Goal: Transaction & Acquisition: Download file/media

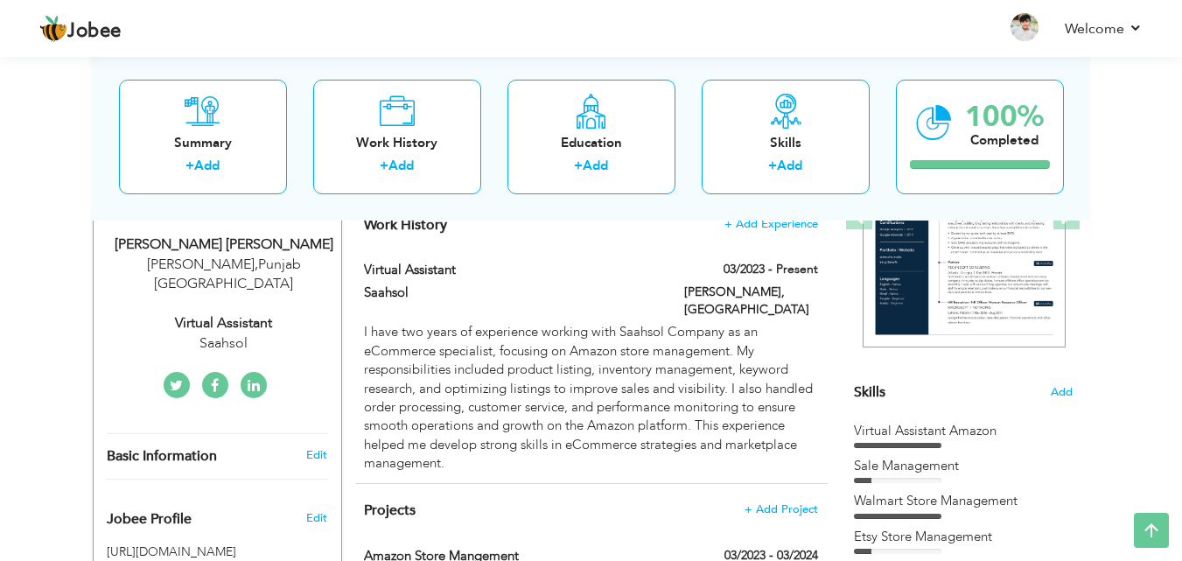
click at [943, 46] on nav "Profile Resume Templates Resume Templates Cover Letters About My Resume Welcome…" at bounding box center [591, 29] width 1104 height 47
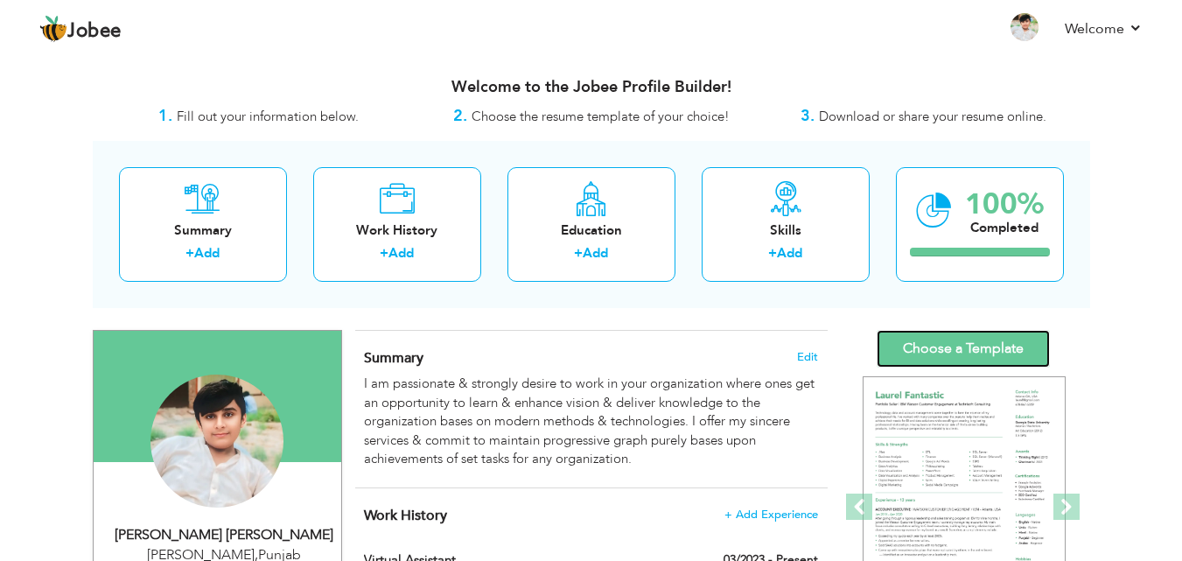
click at [938, 343] on link "Choose a Template" at bounding box center [963, 349] width 173 height 38
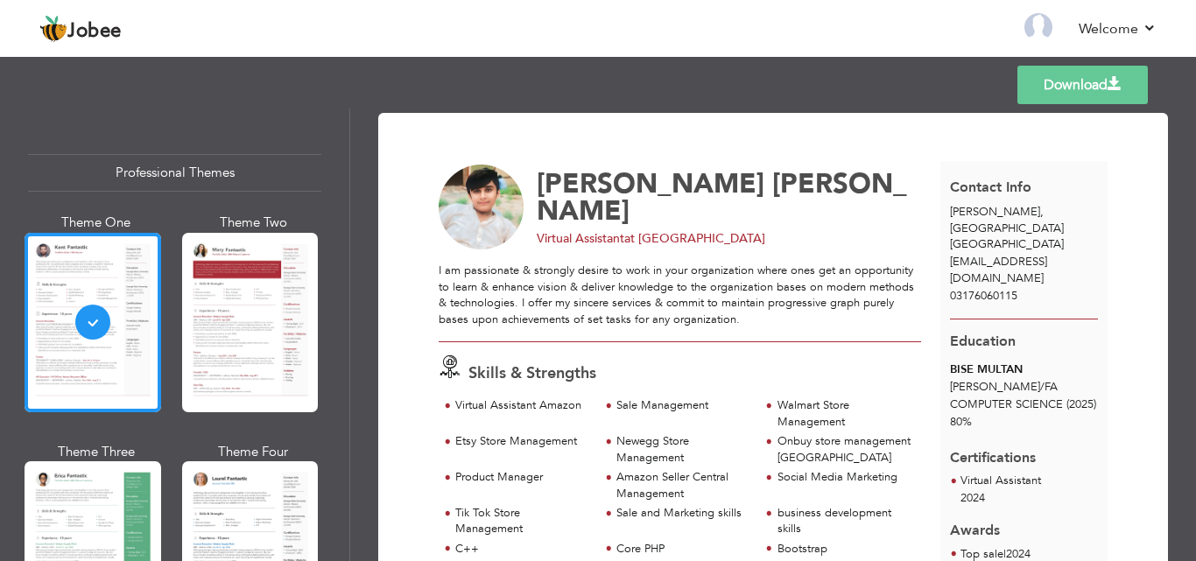
drag, startPoint x: 1032, startPoint y: 135, endPoint x: 1086, endPoint y: 111, distance: 59.2
drag, startPoint x: 1068, startPoint y: 158, endPoint x: 1193, endPoint y: 144, distance: 125.9
click at [1193, 144] on div "Download Abdul Hanan Arif Virtual Assistant at Saahsol Sale Management" at bounding box center [773, 335] width 846 height 453
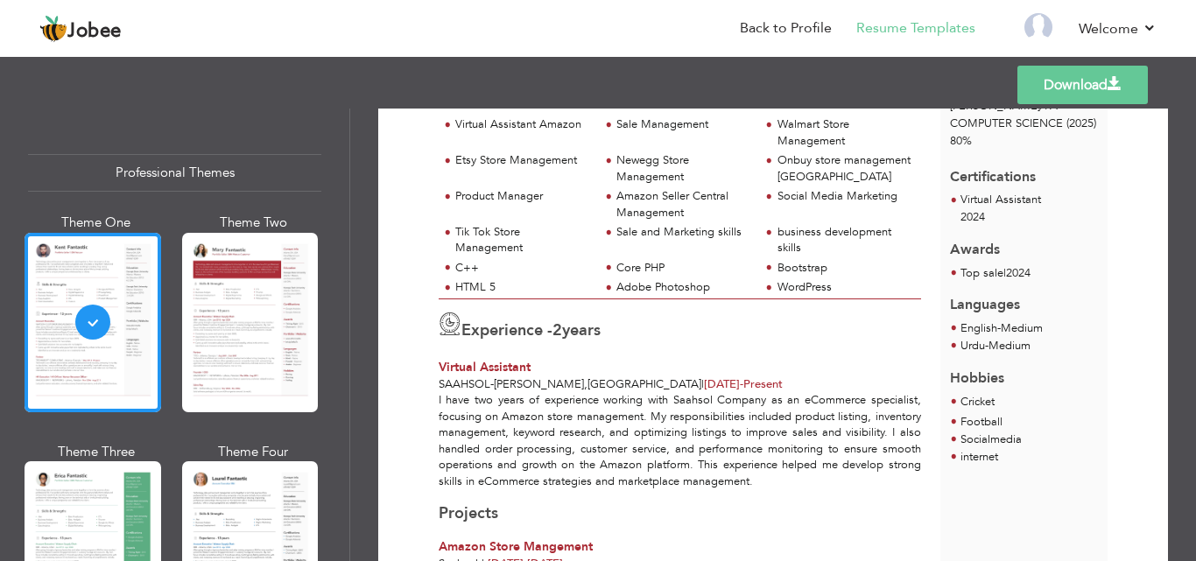
scroll to position [278, 0]
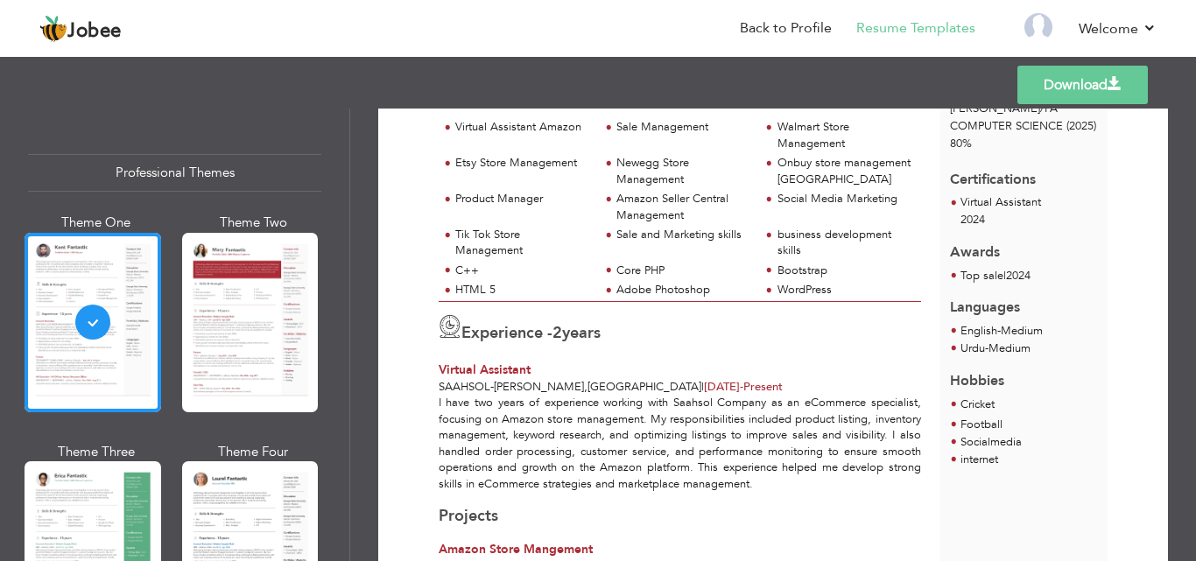
drag, startPoint x: 805, startPoint y: 91, endPoint x: 805, endPoint y: 204, distance: 112.9
click at [805, 91] on div "Templates Download" at bounding box center [598, 85] width 1196 height 56
click at [805, 204] on div "Social Media Marketing" at bounding box center [844, 199] width 134 height 17
click at [769, 78] on div "Templates Download" at bounding box center [598, 85] width 1196 height 56
click at [1055, 95] on link "Download" at bounding box center [1082, 85] width 130 height 39
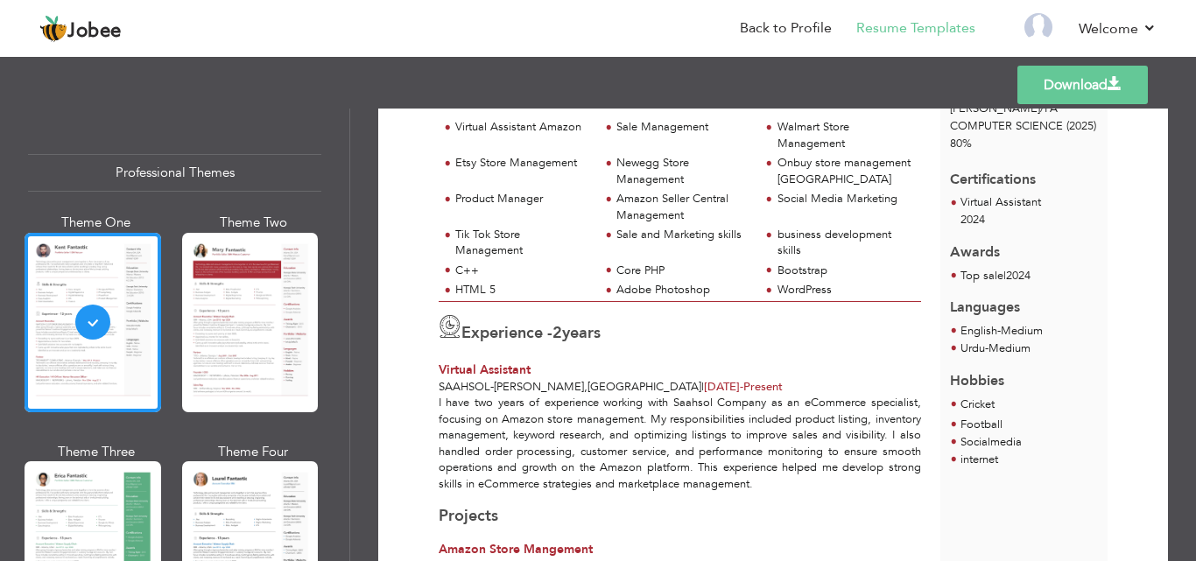
click at [766, 60] on div "Templates Download" at bounding box center [598, 85] width 1196 height 56
click at [1054, 91] on link "Download" at bounding box center [1082, 85] width 130 height 39
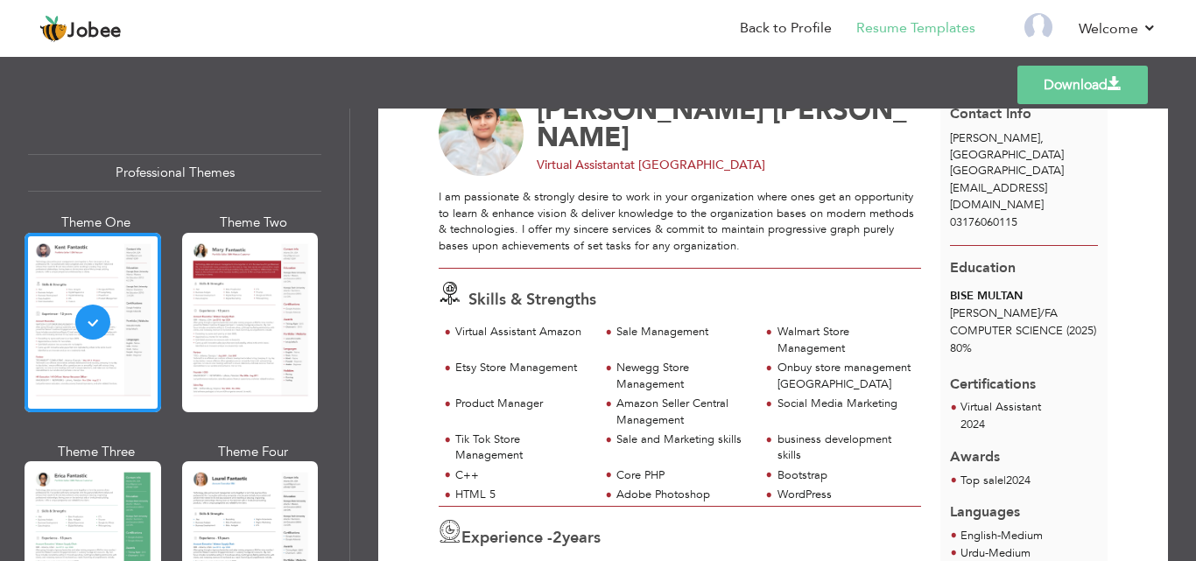
scroll to position [0, 0]
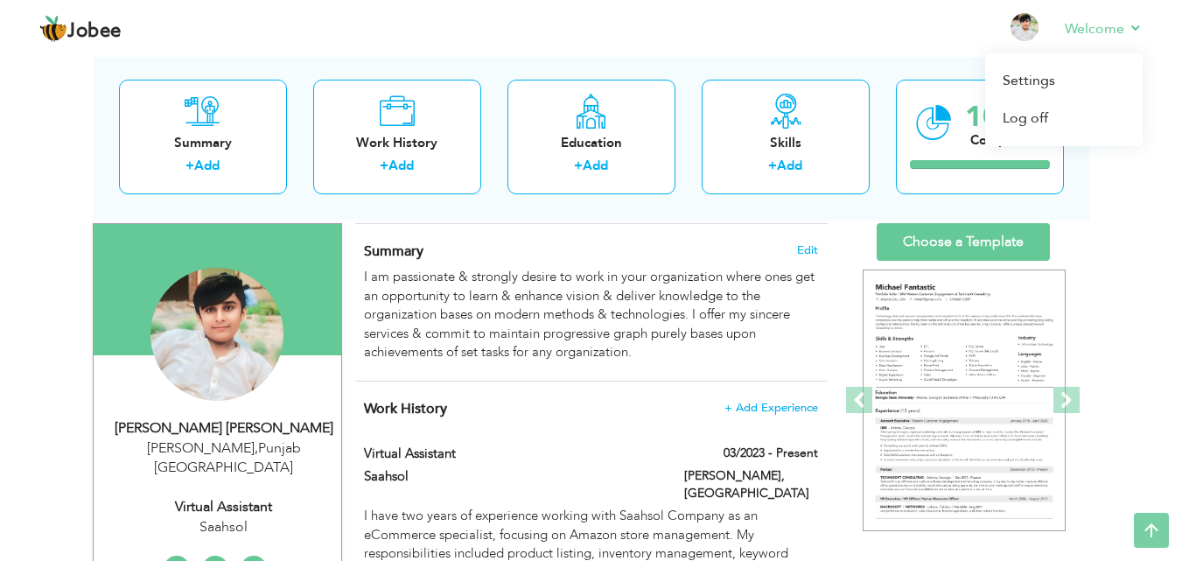
scroll to position [46, 0]
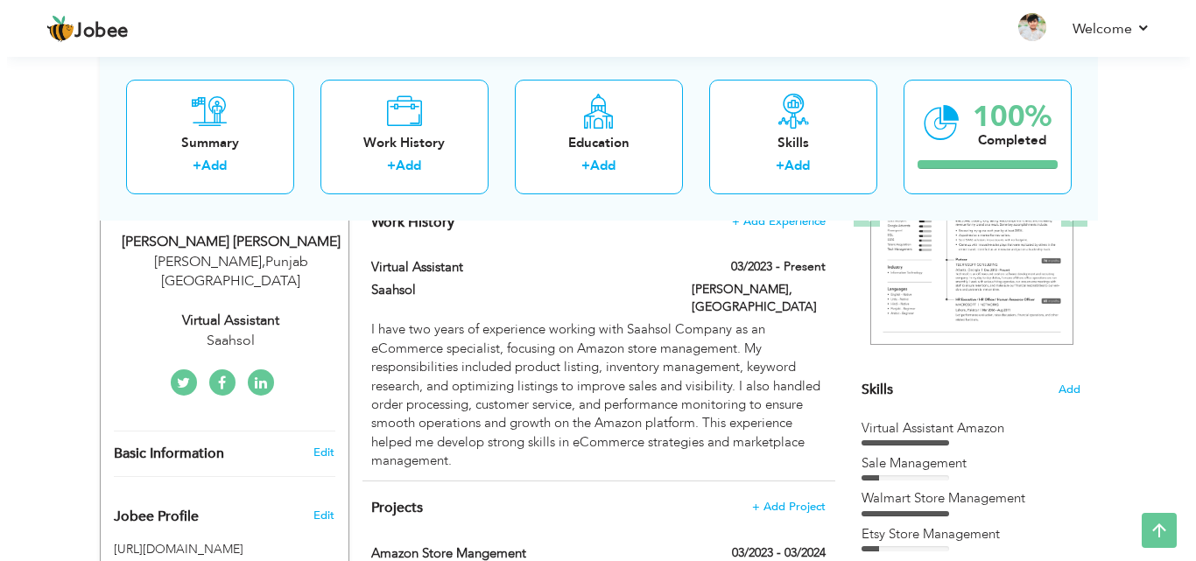
scroll to position [46, 0]
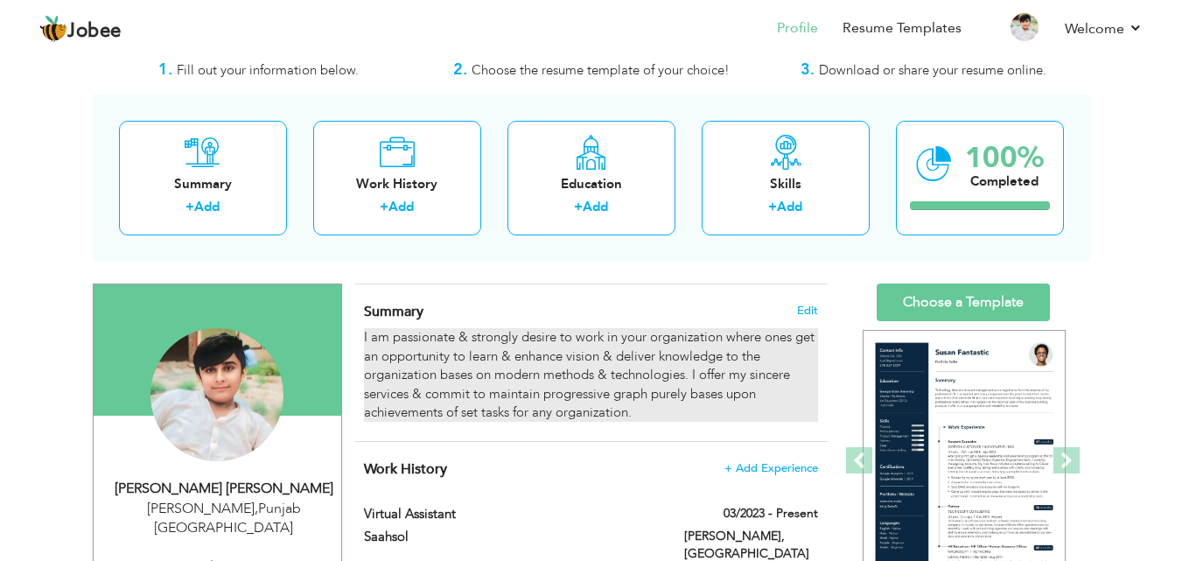
drag, startPoint x: 367, startPoint y: 332, endPoint x: 428, endPoint y: 345, distance: 62.7
click at [428, 345] on div "I am passionate & strongly desire to work in your organization where ones get a…" at bounding box center [590, 375] width 453 height 94
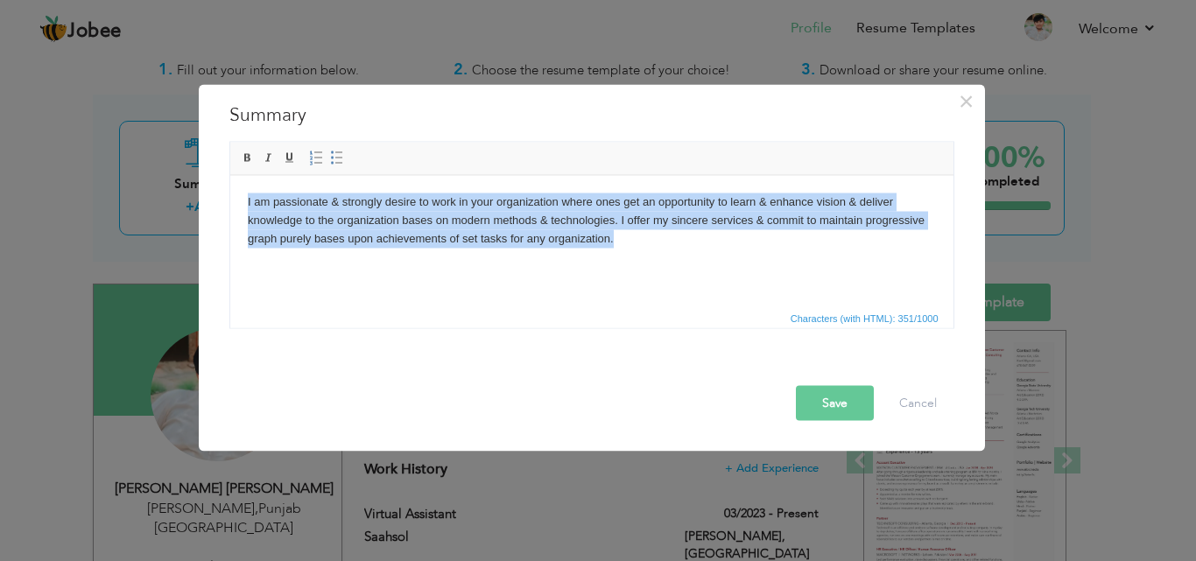
drag, startPoint x: 246, startPoint y: 201, endPoint x: 669, endPoint y: 263, distance: 427.3
click at [669, 263] on html "I am passionate & strongly desire to work in your organization where ones get a…" at bounding box center [590, 219] width 723 height 89
copy body "I am passionate & strongly desire to work in your organization where ones get a…"
